Goal: Task Accomplishment & Management: Manage account settings

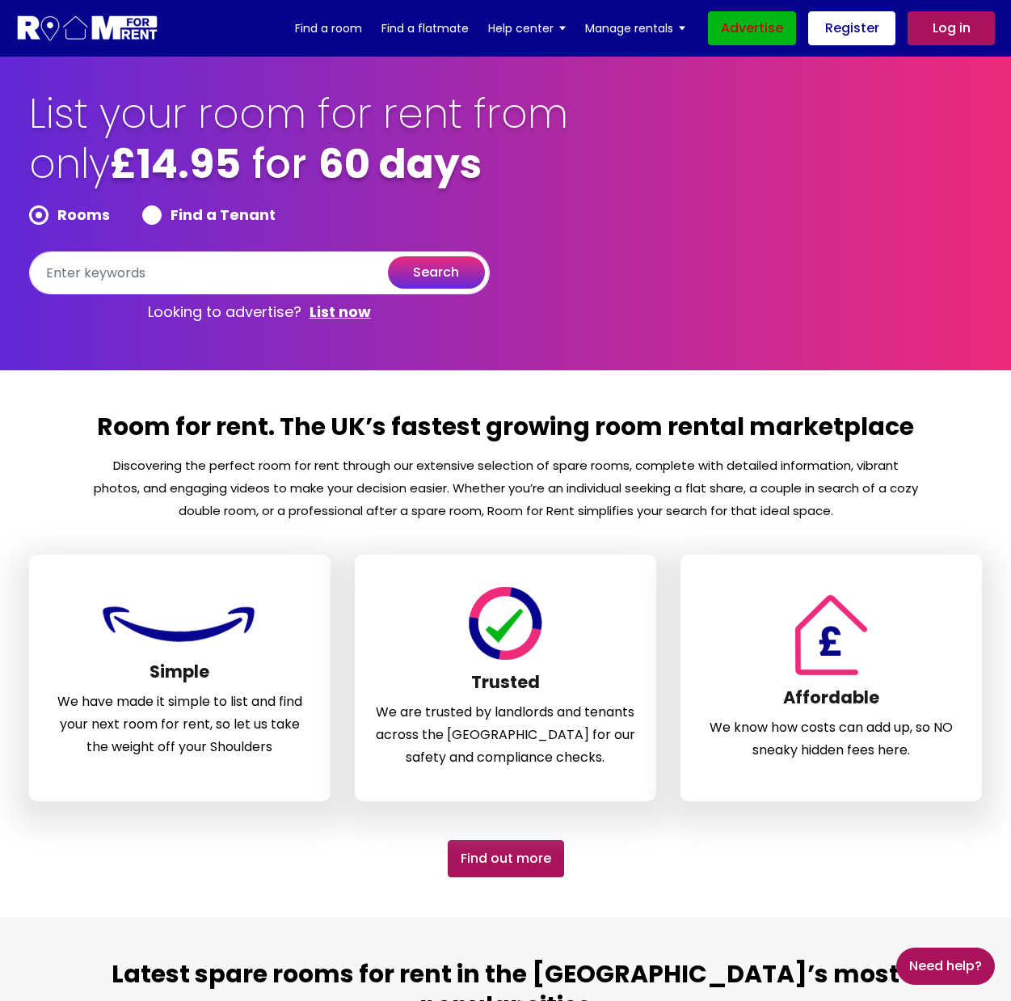
click at [772, 28] on link "Advertise" at bounding box center [752, 28] width 88 height 34
